Goal: Manage account settings

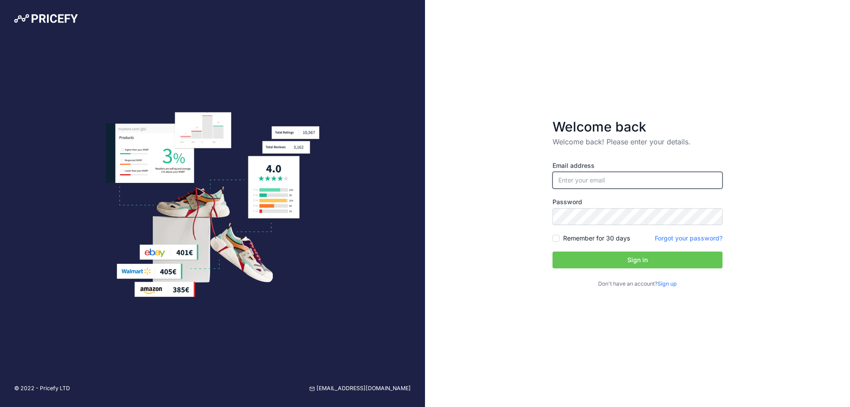
type input "[EMAIL_ADDRESS][DOMAIN_NAME]"
click at [598, 262] on button "Sign in" at bounding box center [637, 259] width 170 height 17
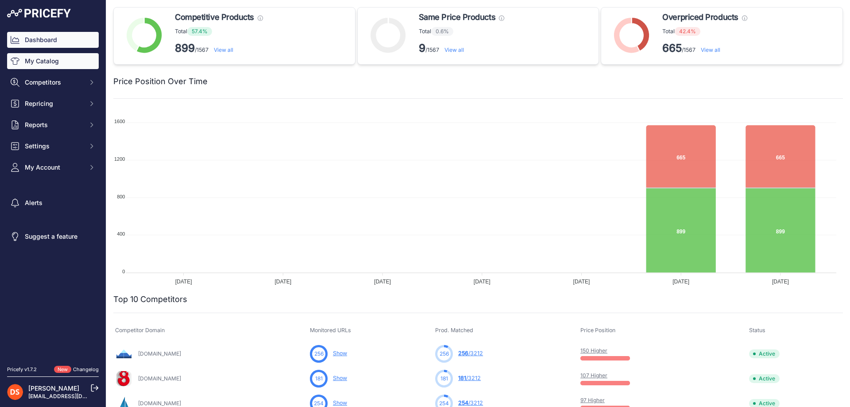
click at [46, 62] on link "My Catalog" at bounding box center [53, 61] width 92 height 16
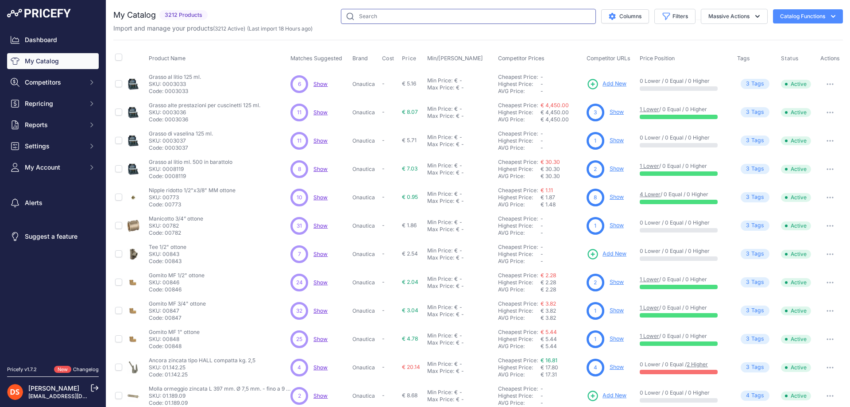
click at [379, 13] on input "text" at bounding box center [468, 16] width 255 height 15
type input "t"
type input "copribarca"
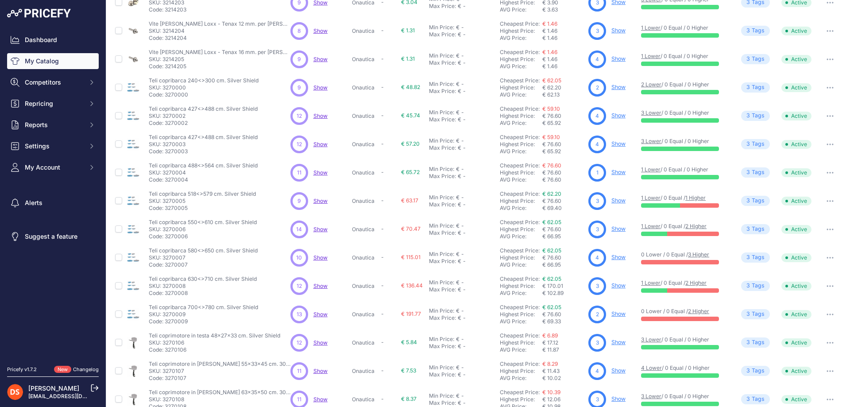
scroll to position [125, 0]
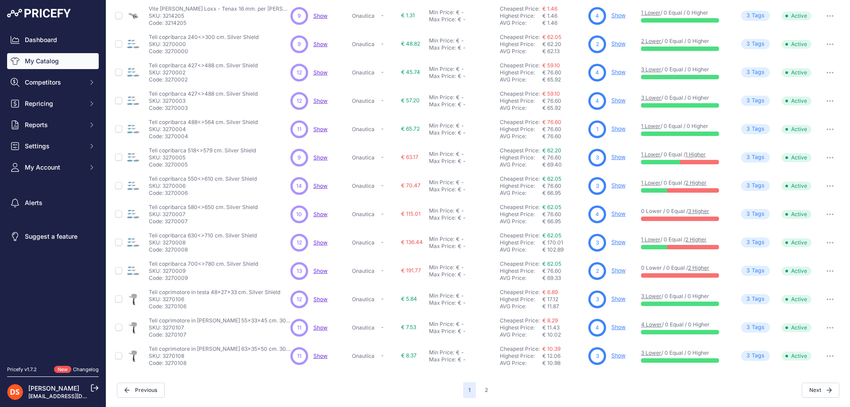
click at [50, 386] on link "[PERSON_NAME]" at bounding box center [53, 388] width 51 height 8
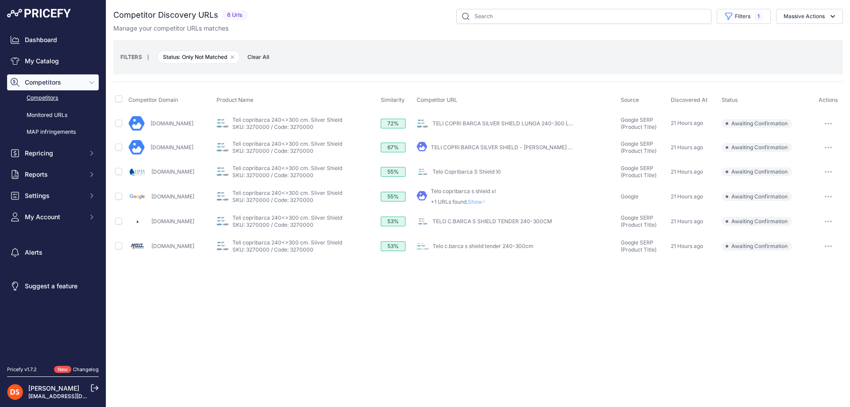
drag, startPoint x: 828, startPoint y: 125, endPoint x: 826, endPoint y: 130, distance: 4.6
click at [828, 125] on button "button" at bounding box center [828, 123] width 18 height 12
click at [805, 143] on button "Confirm match" at bounding box center [804, 142] width 73 height 14
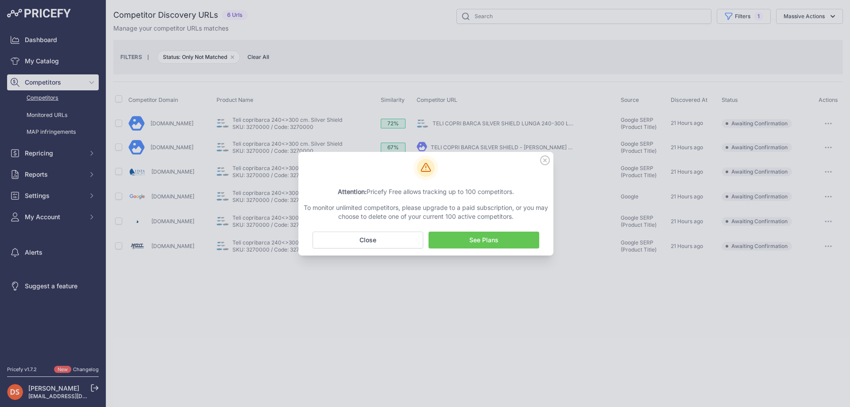
drag, startPoint x: 336, startPoint y: 190, endPoint x: 526, endPoint y: 212, distance: 191.6
click at [526, 212] on div "Attention: Pricefy Free allows tracking up to 100 competitors. To monitor unlim…" at bounding box center [426, 204] width 248 height 34
copy div "Attention: Pricefy Free allows tracking up to 100 competitors. To monitor unlim…"
click at [466, 240] on link "See Plans" at bounding box center [483, 239] width 111 height 17
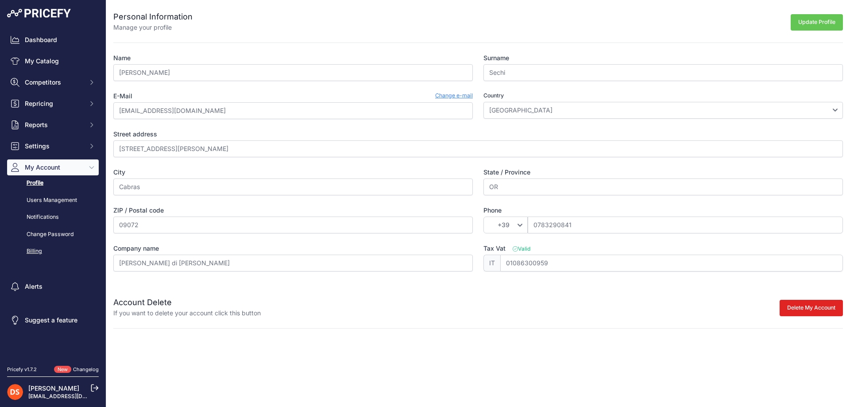
click at [33, 250] on link "Billing" at bounding box center [53, 250] width 92 height 15
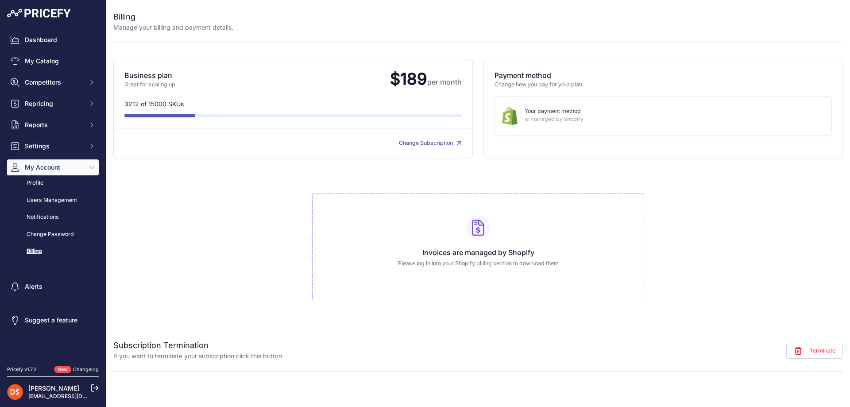
click at [423, 142] on link "Change Subscription" at bounding box center [430, 142] width 63 height 7
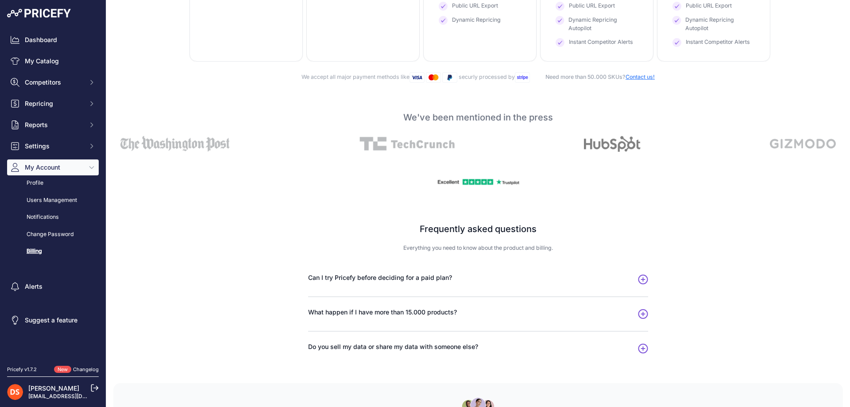
scroll to position [435, 0]
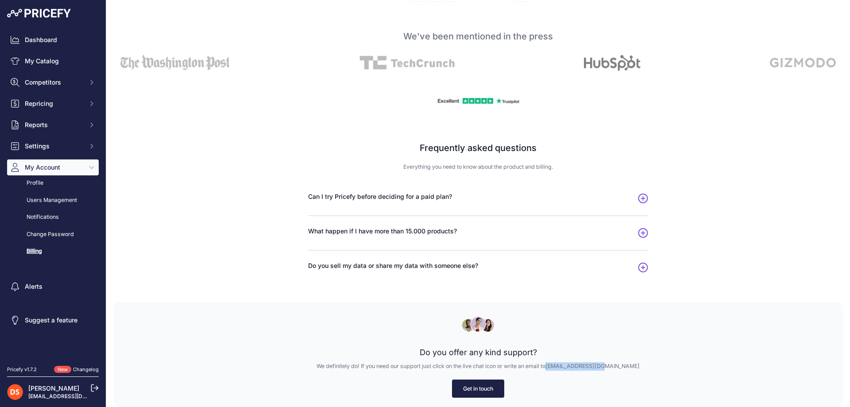
drag, startPoint x: 620, startPoint y: 366, endPoint x: 568, endPoint y: 369, distance: 51.5
click at [568, 369] on p "We definitely do! If you need our support just click on the live chat icon or w…" at bounding box center [477, 366] width 701 height 8
copy link "support@pricefy.io"
